Goal: Navigation & Orientation: Understand site structure

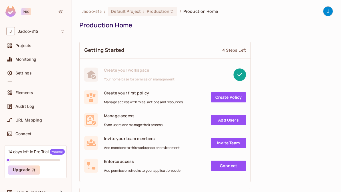
scroll to position [56, 0]
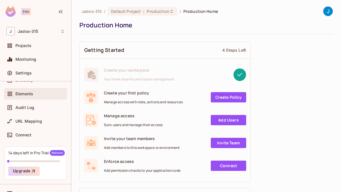
click at [12, 95] on icon at bounding box center [10, 94] width 6 height 6
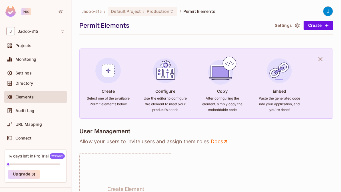
scroll to position [55, 0]
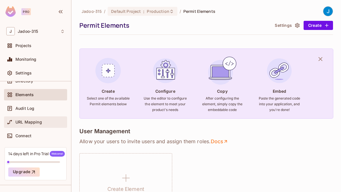
click at [9, 124] on icon at bounding box center [10, 122] width 6 height 6
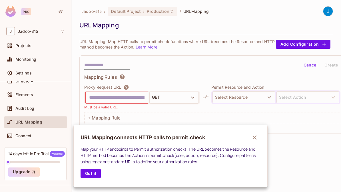
click at [15, 63] on div at bounding box center [170, 96] width 341 height 192
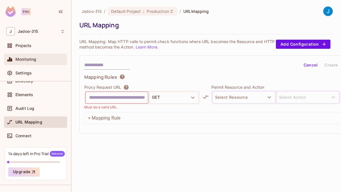
click at [22, 64] on div "Monitoring" at bounding box center [35, 59] width 63 height 11
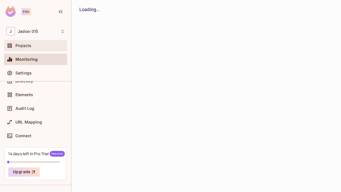
click at [20, 48] on span "Projects" at bounding box center [23, 45] width 16 height 5
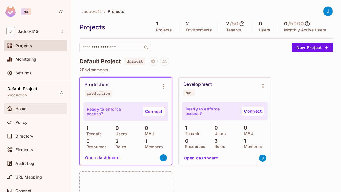
click at [10, 108] on icon at bounding box center [10, 109] width 6 height 6
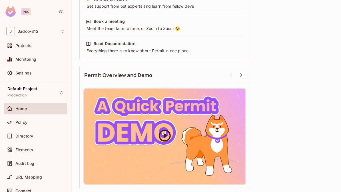
click at [121, 137] on div at bounding box center [164, 137] width 161 height 96
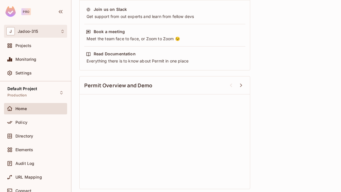
click at [16, 33] on div "J Jadoo-315" at bounding box center [35, 31] width 59 height 8
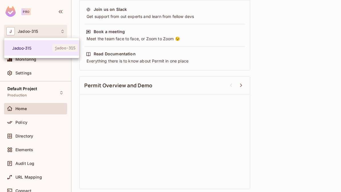
click at [76, 135] on div at bounding box center [170, 96] width 341 height 192
